Goal: Task Accomplishment & Management: Manage account settings

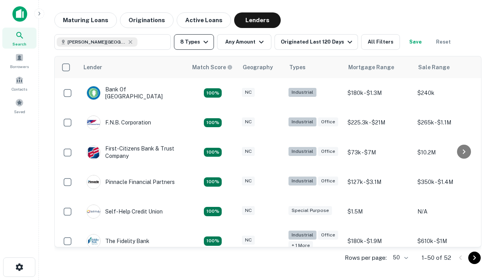
click at [194, 42] on button "8 Types" at bounding box center [194, 42] width 40 height 16
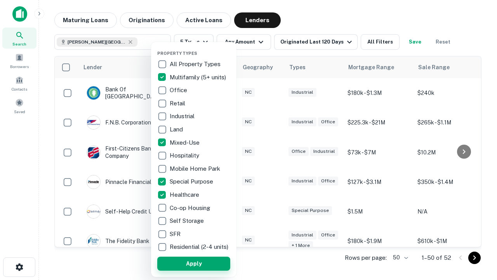
click at [194, 263] on button "Apply" at bounding box center [193, 263] width 73 height 14
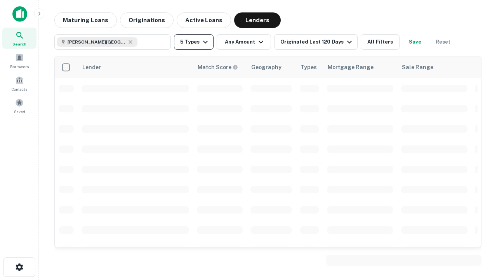
click at [194, 42] on button "5 Types" at bounding box center [194, 42] width 40 height 16
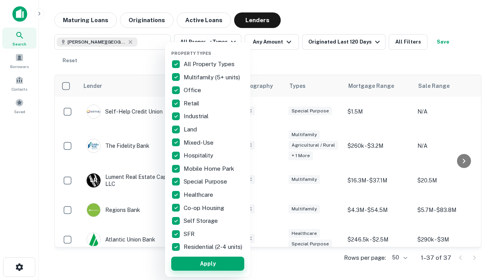
click at [208, 263] on button "Apply" at bounding box center [207, 263] width 73 height 14
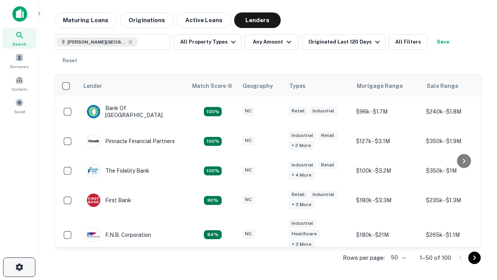
click at [19, 267] on icon "button" at bounding box center [19, 266] width 9 height 9
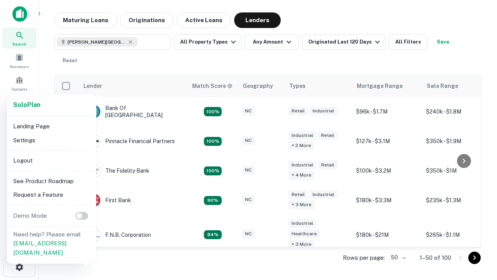
click at [51, 160] on li "Logout" at bounding box center [51, 160] width 83 height 14
